Goal: Entertainment & Leisure: Consume media (video, audio)

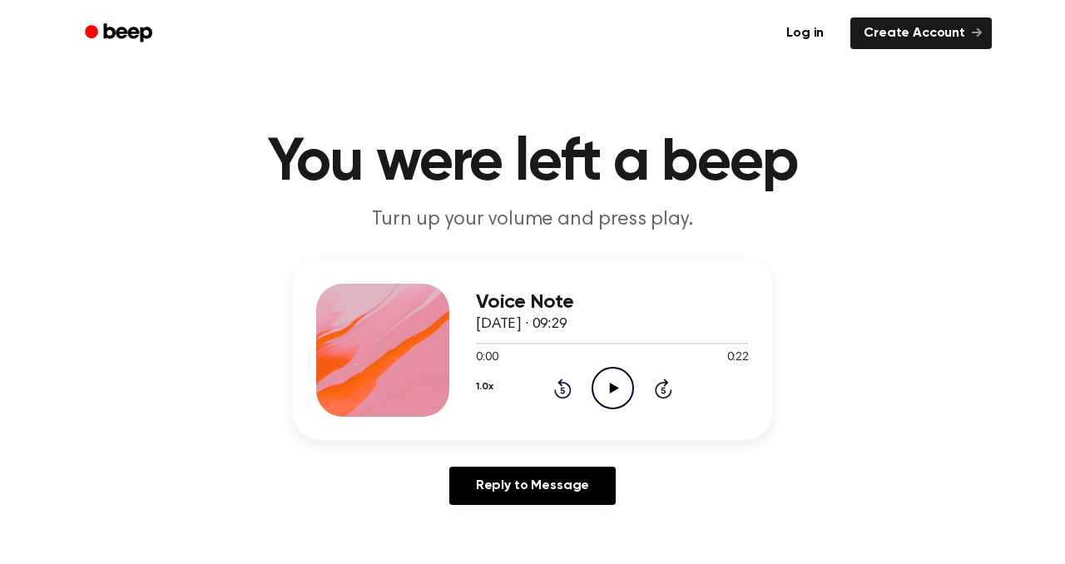
click at [615, 389] on icon at bounding box center [613, 388] width 9 height 11
click at [618, 391] on icon "Pause Audio" at bounding box center [613, 388] width 42 height 42
click at [554, 382] on icon "Rewind 5 seconds" at bounding box center [562, 389] width 18 height 22
click at [556, 382] on icon "Rewind 5 seconds" at bounding box center [562, 389] width 18 height 22
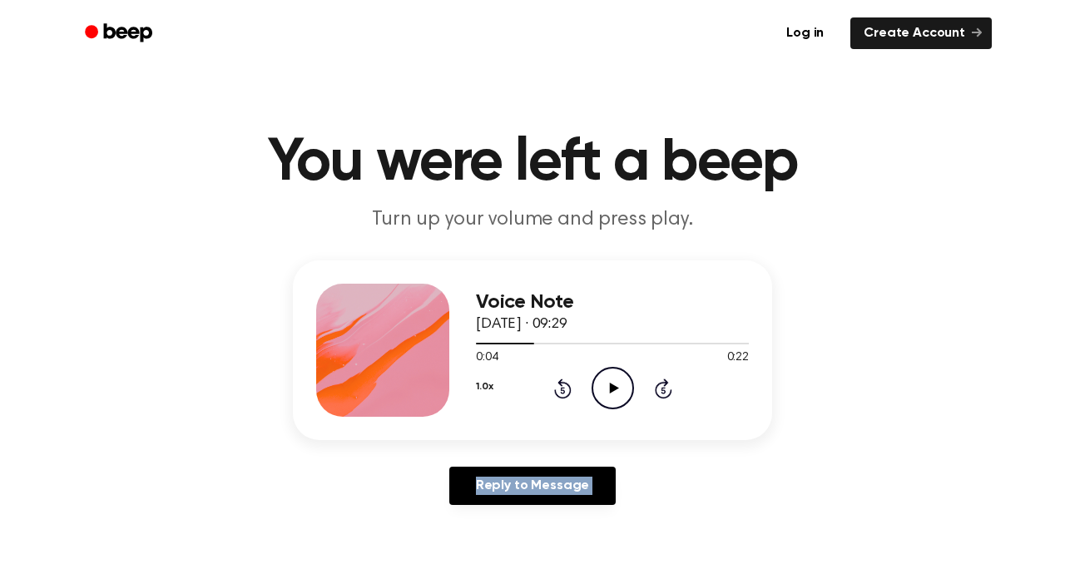
click at [556, 382] on icon "Rewind 5 seconds" at bounding box center [562, 389] width 18 height 22
click at [593, 387] on circle at bounding box center [613, 388] width 41 height 41
click at [565, 384] on icon "Rewind 5 seconds" at bounding box center [562, 389] width 18 height 22
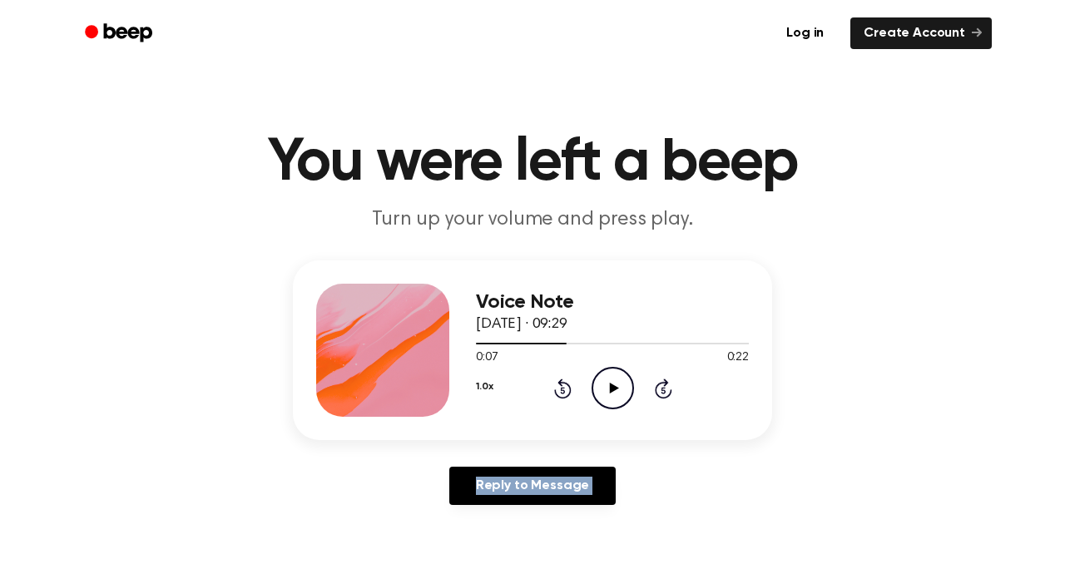
click at [565, 384] on icon "Rewind 5 seconds" at bounding box center [562, 389] width 18 height 22
click at [630, 399] on circle at bounding box center [613, 388] width 41 height 41
click at [612, 389] on icon at bounding box center [613, 388] width 9 height 11
click at [563, 378] on icon "Rewind 5 seconds" at bounding box center [562, 389] width 18 height 22
click at [563, 379] on icon "Rewind 5 seconds" at bounding box center [562, 389] width 18 height 22
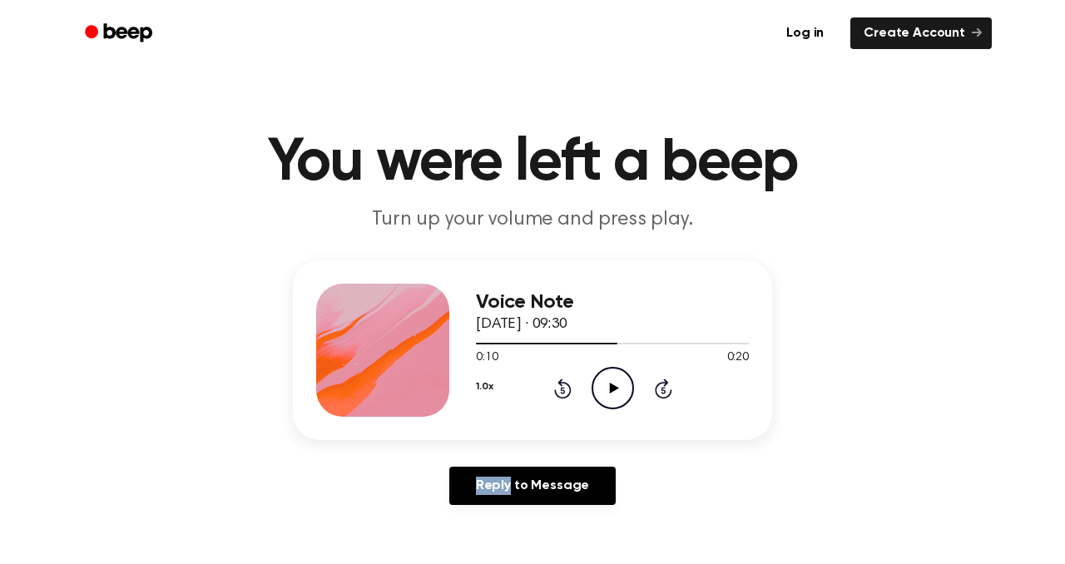
click at [563, 379] on icon "Rewind 5 seconds" at bounding box center [562, 389] width 18 height 22
click at [610, 379] on icon "Play Audio" at bounding box center [613, 388] width 42 height 42
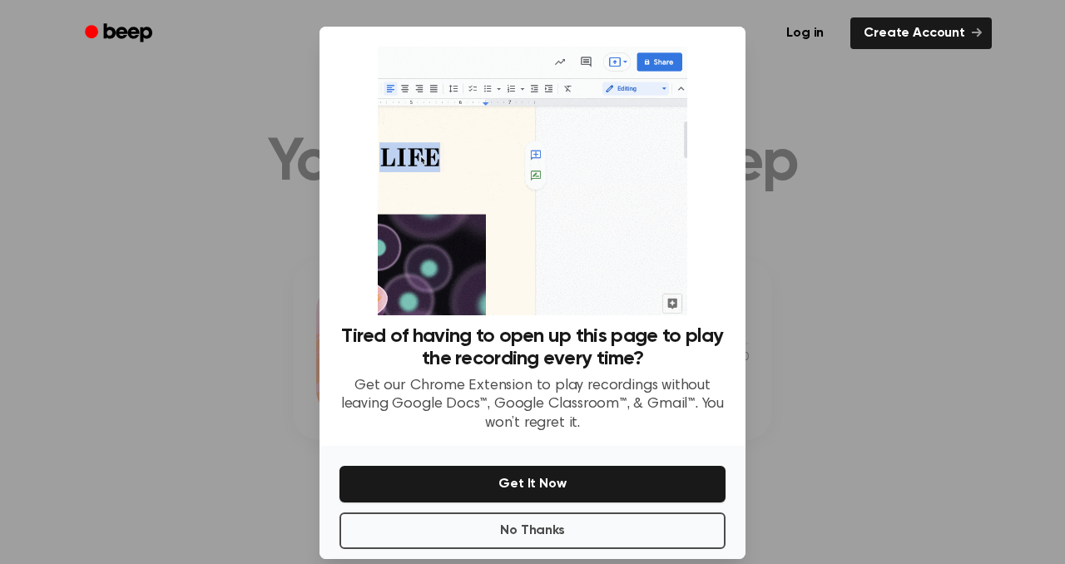
click at [781, 234] on div at bounding box center [532, 282] width 1065 height 564
click at [581, 536] on button "No Thanks" at bounding box center [533, 531] width 386 height 37
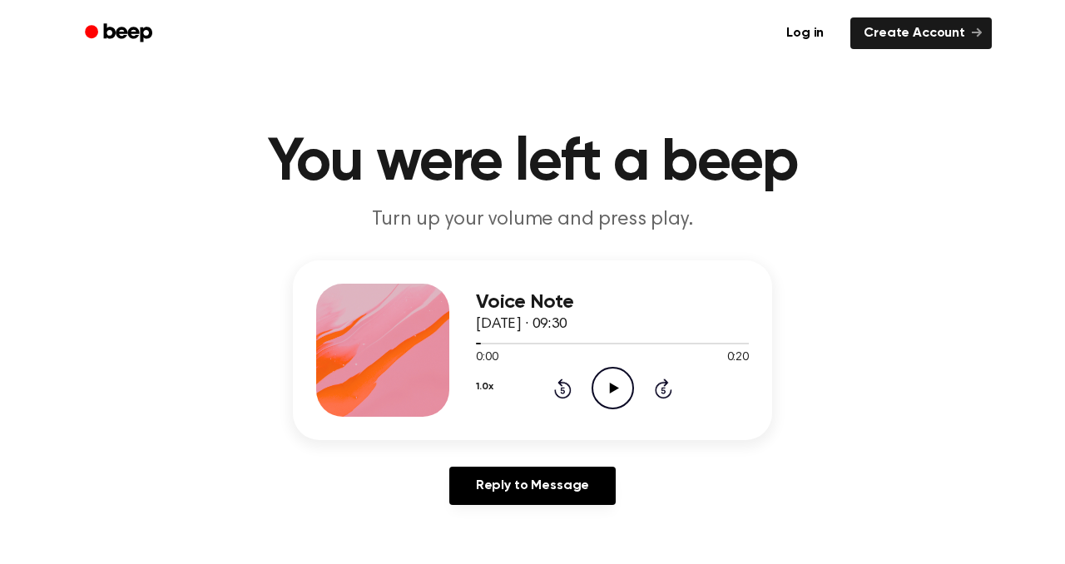
click at [606, 383] on icon "Play Audio" at bounding box center [613, 388] width 42 height 42
click at [608, 389] on icon "Play Audio" at bounding box center [613, 388] width 42 height 42
click at [609, 381] on icon "Play Audio" at bounding box center [613, 388] width 42 height 42
click at [622, 399] on icon "Play Audio" at bounding box center [613, 388] width 42 height 42
click at [603, 388] on icon "Play Audio" at bounding box center [613, 388] width 42 height 42
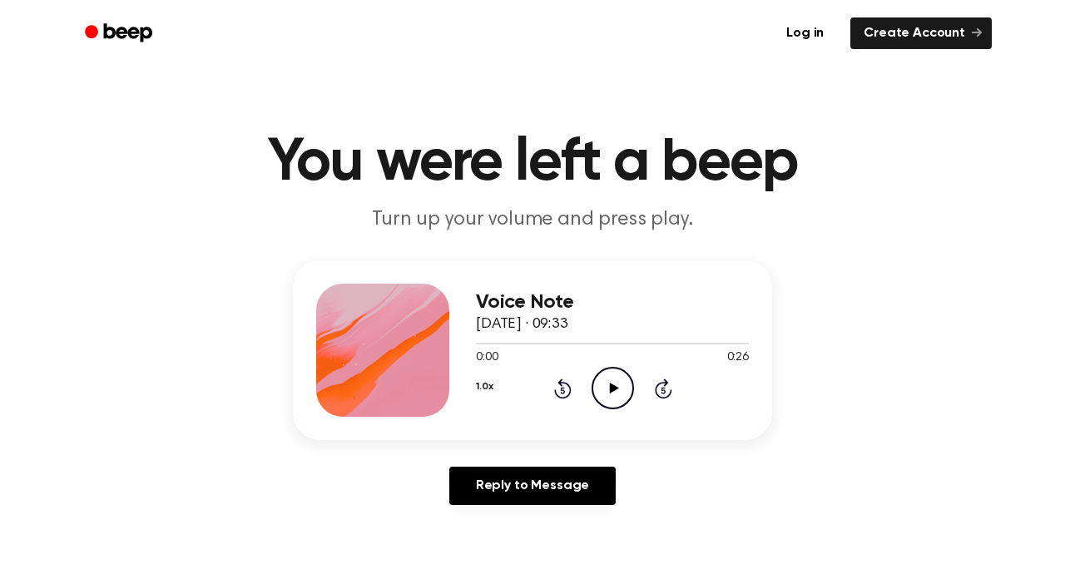
click at [631, 383] on icon "Play Audio" at bounding box center [613, 388] width 42 height 42
click at [613, 373] on icon "Play Audio" at bounding box center [613, 388] width 42 height 42
click at [611, 387] on icon at bounding box center [613, 388] width 9 height 11
click at [608, 367] on icon "Play Audio" at bounding box center [613, 388] width 42 height 42
click at [603, 374] on icon "Play Audio" at bounding box center [613, 388] width 42 height 42
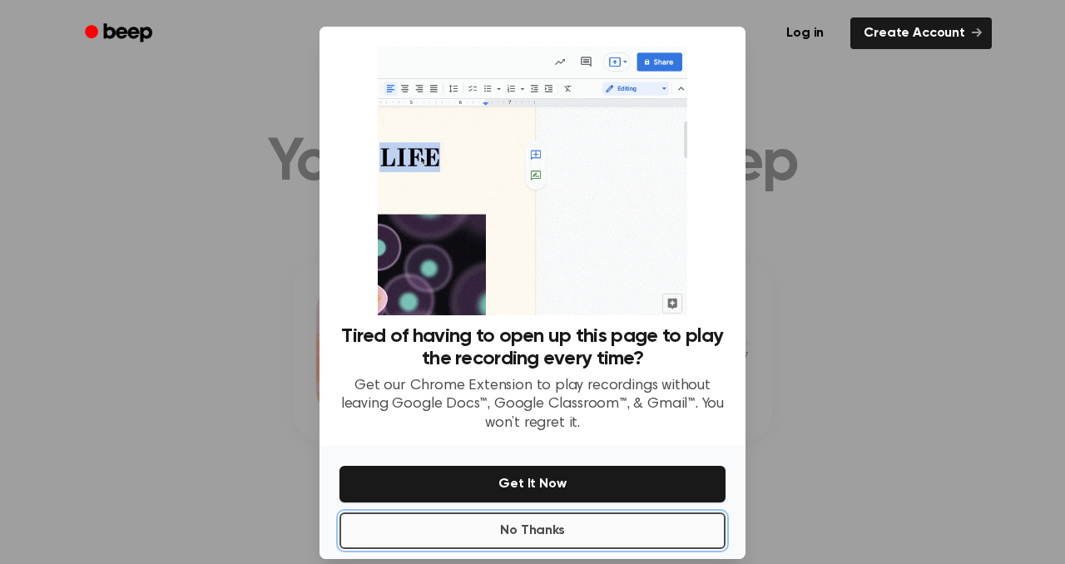
click at [622, 534] on button "No Thanks" at bounding box center [533, 531] width 386 height 37
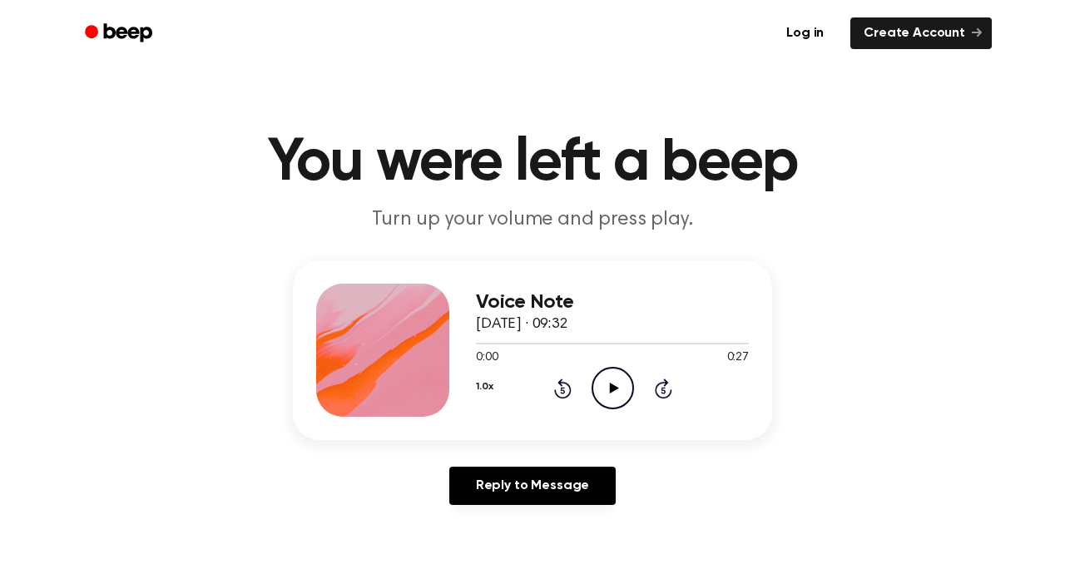
click at [604, 396] on icon "Play Audio" at bounding box center [613, 388] width 42 height 42
click at [557, 384] on icon "Rewind 5 seconds" at bounding box center [562, 389] width 18 height 22
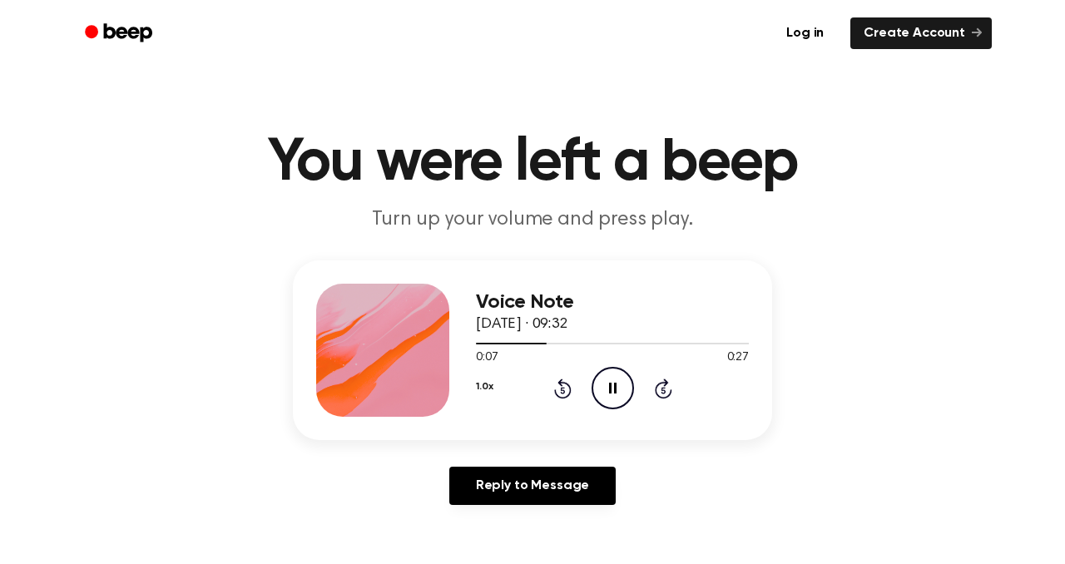
click at [558, 384] on icon "Rewind 5 seconds" at bounding box center [562, 389] width 18 height 22
click at [610, 391] on icon at bounding box center [612, 388] width 7 height 11
click at [633, 384] on div "1.0x Rewind 5 seconds Play Audio Skip 5 seconds" at bounding box center [612, 388] width 273 height 42
click at [617, 387] on icon at bounding box center [613, 388] width 9 height 11
click at [622, 384] on icon "Play Audio" at bounding box center [613, 388] width 42 height 42
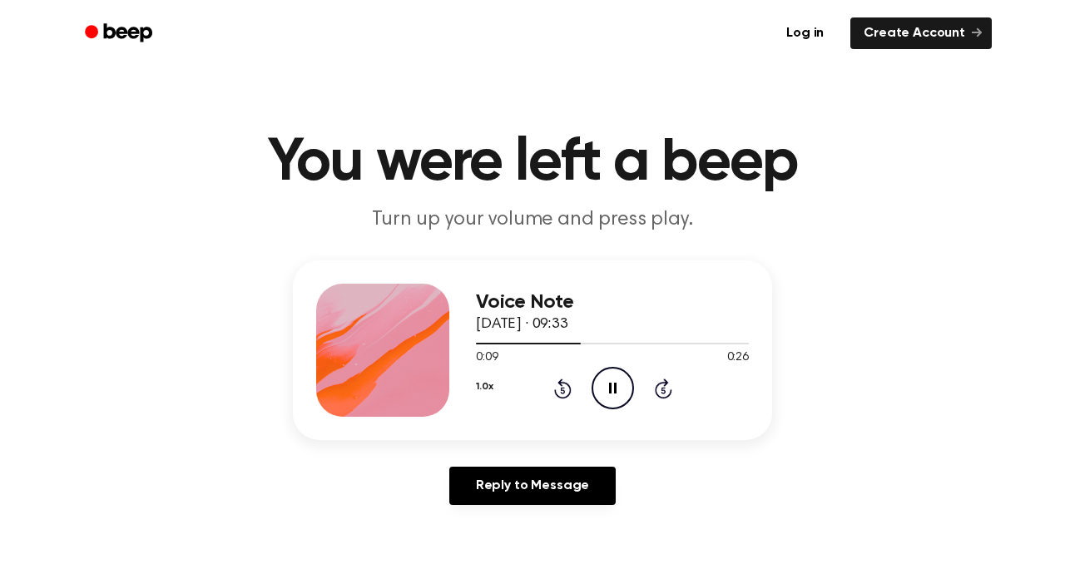
click at [565, 393] on icon "Rewind 5 seconds" at bounding box center [562, 389] width 18 height 22
click at [567, 393] on icon "Rewind 5 seconds" at bounding box center [562, 389] width 18 height 22
click at [554, 381] on icon "Rewind 5 seconds" at bounding box center [562, 389] width 18 height 22
click at [554, 382] on icon "Rewind 5 seconds" at bounding box center [562, 389] width 18 height 22
click at [558, 386] on icon "Rewind 5 seconds" at bounding box center [562, 389] width 18 height 22
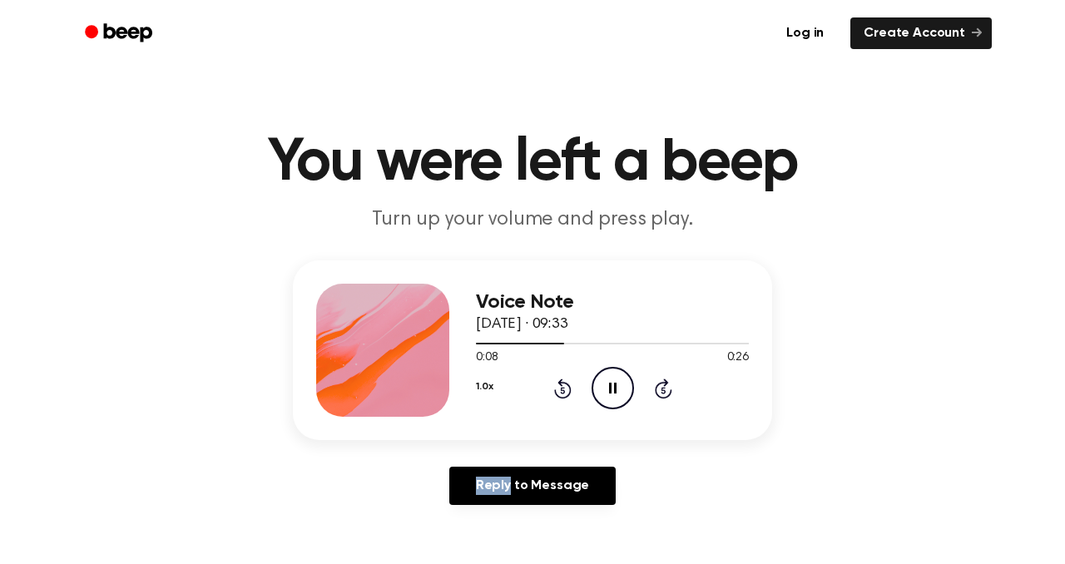
click at [558, 386] on icon "Rewind 5 seconds" at bounding box center [562, 389] width 18 height 22
click at [563, 386] on icon "Rewind 5 seconds" at bounding box center [562, 389] width 18 height 22
click at [555, 390] on icon at bounding box center [562, 389] width 17 height 20
click at [609, 390] on icon at bounding box center [613, 388] width 9 height 11
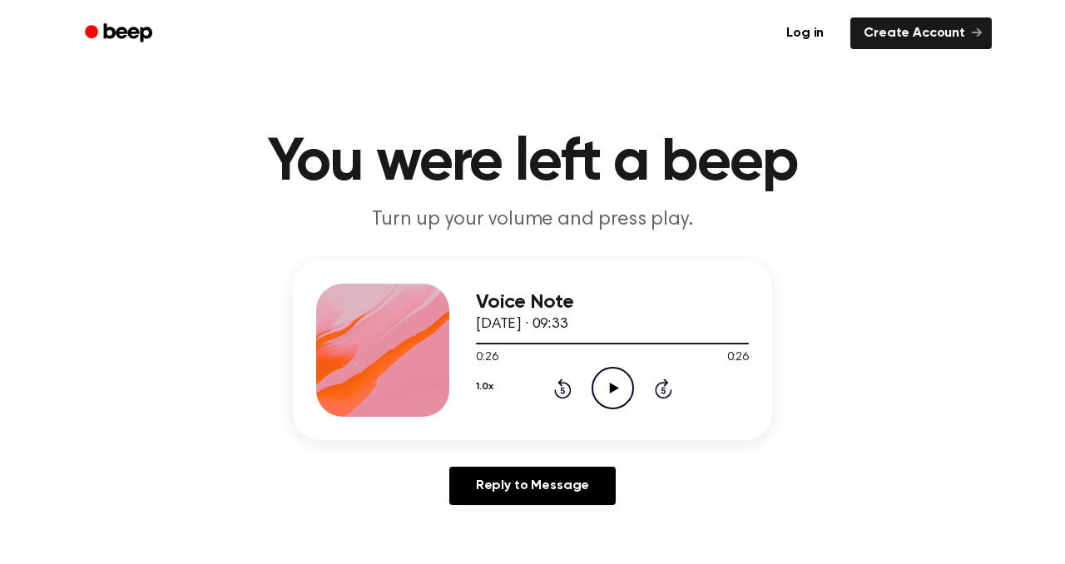
click at [556, 390] on icon "Rewind 5 seconds" at bounding box center [562, 389] width 18 height 22
click at [596, 394] on icon "Play Audio" at bounding box center [613, 388] width 42 height 42
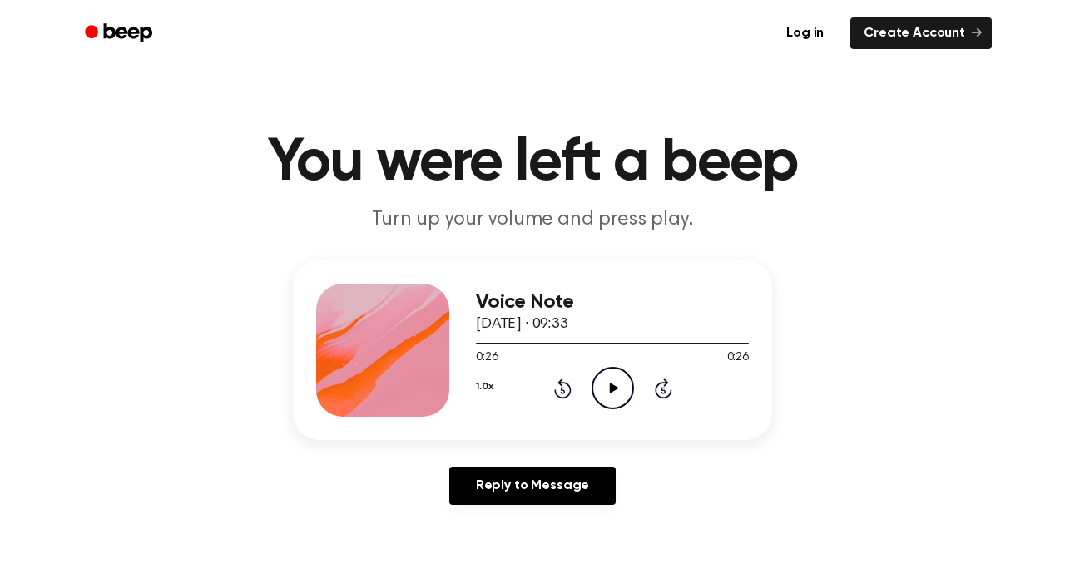
click at [566, 391] on icon "Rewind 5 seconds" at bounding box center [562, 389] width 18 height 22
click at [629, 389] on icon "Play Audio" at bounding box center [613, 388] width 42 height 42
click at [560, 389] on icon at bounding box center [562, 390] width 4 height 7
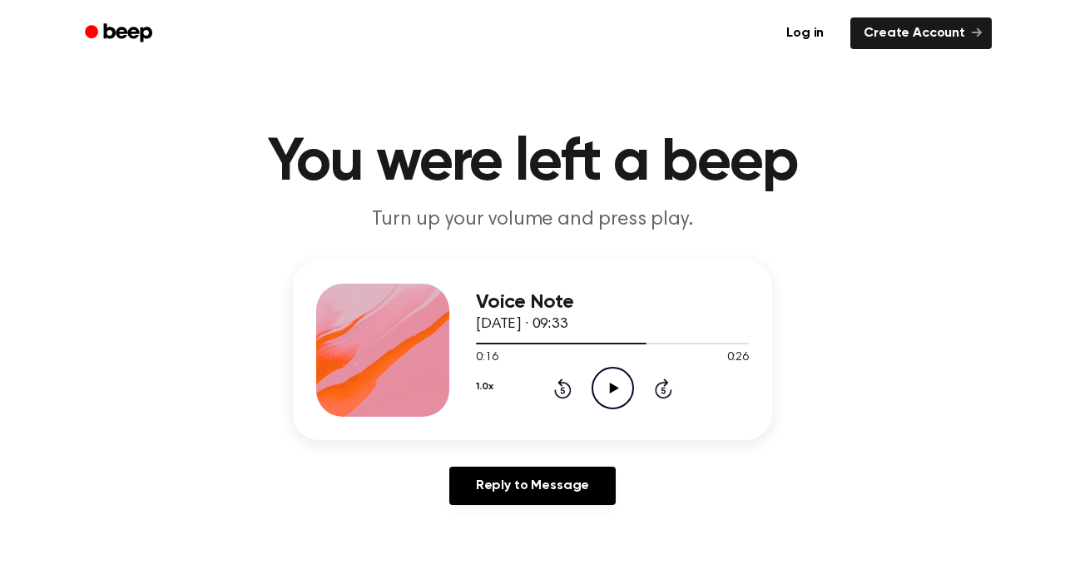
click at [609, 389] on icon at bounding box center [613, 388] width 9 height 11
click at [619, 381] on icon "Play Audio" at bounding box center [613, 388] width 42 height 42
click at [564, 405] on div "1.0x Rewind 5 seconds Play Audio Skip 5 seconds" at bounding box center [612, 388] width 273 height 42
click at [566, 394] on icon "Rewind 5 seconds" at bounding box center [562, 389] width 18 height 22
click at [570, 394] on icon "Rewind 5 seconds" at bounding box center [562, 389] width 18 height 22
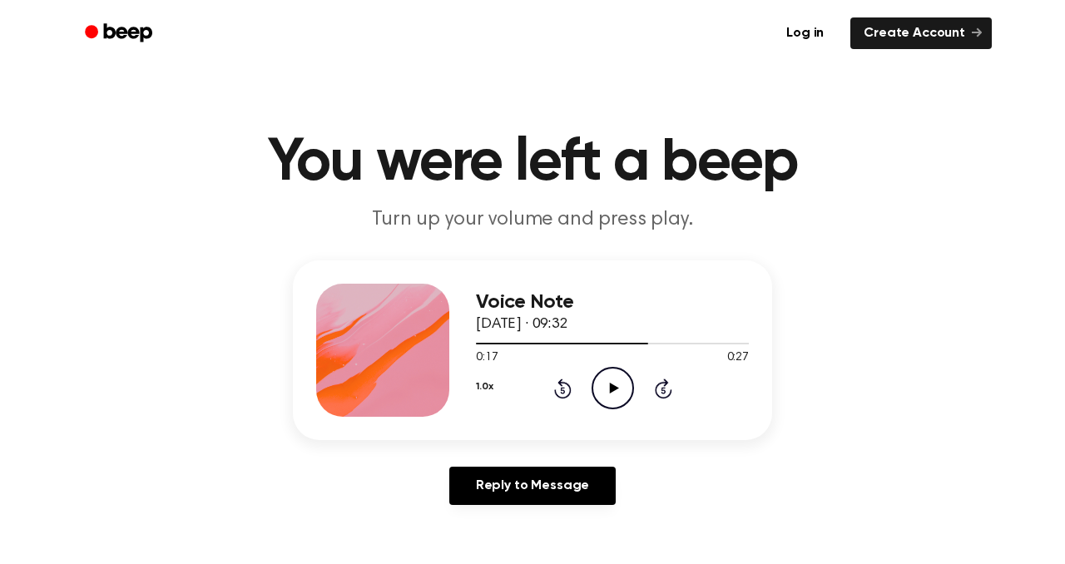
click at [572, 394] on div "1.0x Rewind 5 seconds Play Audio Skip 5 seconds" at bounding box center [612, 388] width 273 height 42
click at [573, 394] on div "1.0x Rewind 5 seconds Play Audio Skip 5 seconds" at bounding box center [612, 388] width 273 height 42
click at [568, 391] on icon "Rewind 5 seconds" at bounding box center [562, 389] width 18 height 22
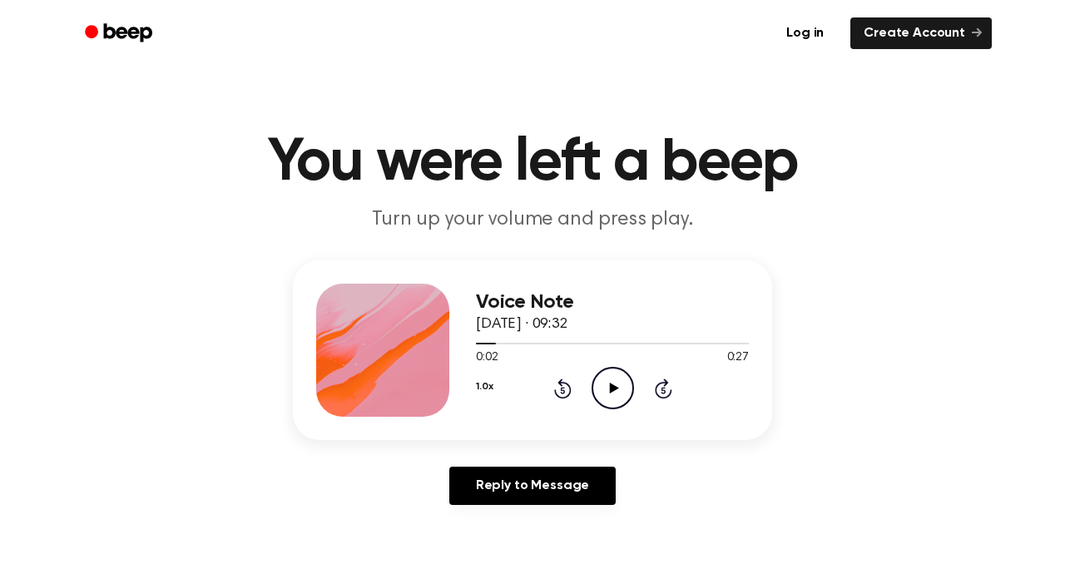
click at [609, 397] on icon "Play Audio" at bounding box center [613, 388] width 42 height 42
click at [550, 394] on div "1.0x Rewind 5 seconds Pause Audio Skip 5 seconds" at bounding box center [612, 388] width 273 height 42
click at [560, 394] on icon "Rewind 5 seconds" at bounding box center [562, 389] width 18 height 22
click at [562, 394] on icon "Rewind 5 seconds" at bounding box center [562, 389] width 18 height 22
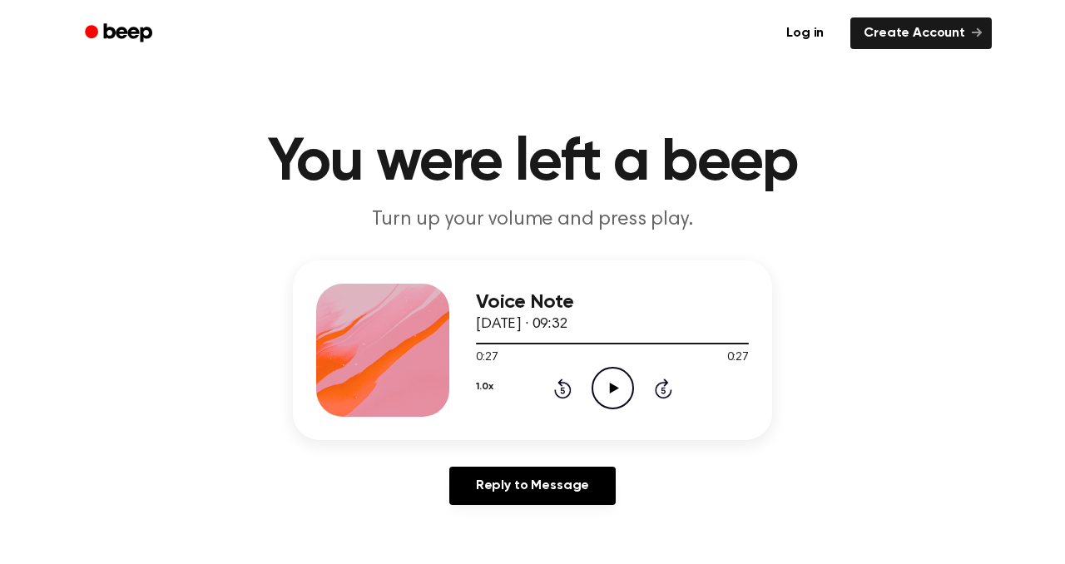
click at [565, 392] on icon "Rewind 5 seconds" at bounding box center [562, 389] width 18 height 22
click at [569, 392] on icon at bounding box center [562, 389] width 17 height 20
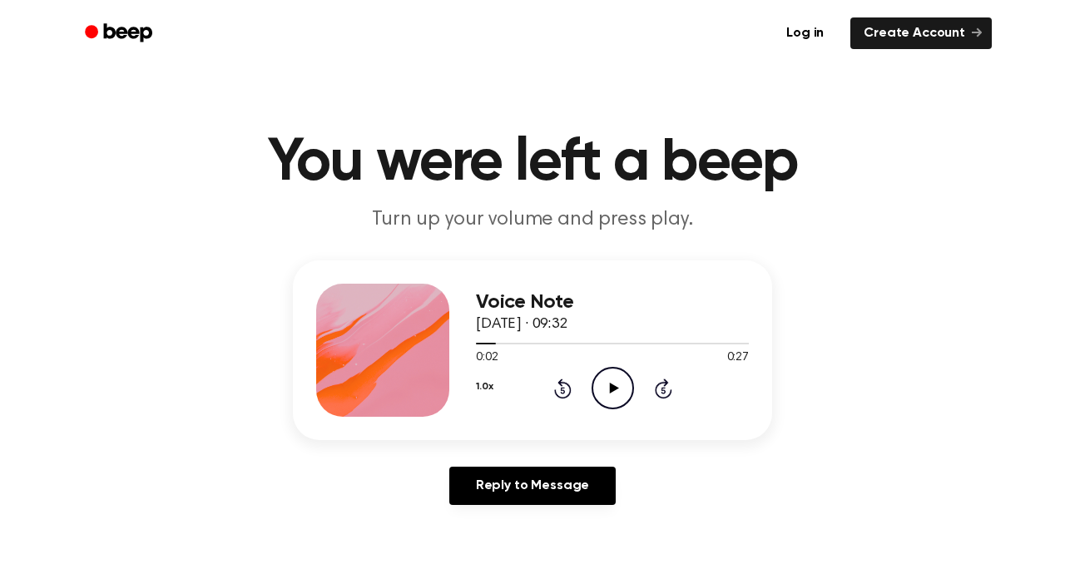
click at [614, 395] on icon "Play Audio" at bounding box center [613, 388] width 42 height 42
